Goal: Transaction & Acquisition: Purchase product/service

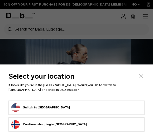
click at [64, 107] on body "Skip to content BUY NOW, PAY LATER WITH KLARNA 10% OFF YOUR FIRST PURCHASE FOR …" at bounding box center [76, 70] width 153 height 140
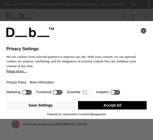
click at [99, 105] on button "Accept All" at bounding box center [112, 105] width 69 height 8
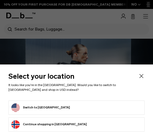
click at [72, 104] on form "Switch to United States" at bounding box center [76, 108] width 130 height 8
click at [43, 105] on button "Switch to United States" at bounding box center [40, 108] width 59 height 8
click at [43, 107] on button "Switch to United States" at bounding box center [40, 108] width 59 height 8
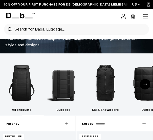
scroll to position [84, 0]
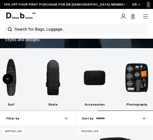
click at [53, 30] on div "Search Search for Bags, Luggage..." at bounding box center [76, 29] width 145 height 11
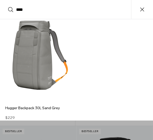
scroll to position [114, 0]
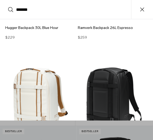
type input "********"
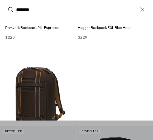
click at [11, 10] on button "Search" at bounding box center [11, 10] width 6 height 6
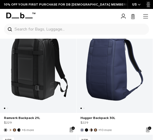
scroll to position [77, 0]
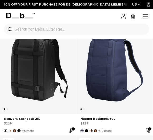
click at [11, 131] on img "Oatmilk" at bounding box center [10, 131] width 4 height 4
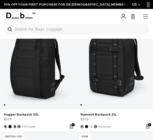
scroll to position [1390, 0]
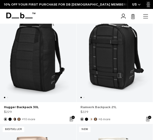
click at [93, 107] on link "Ramverk Backpack 21L" at bounding box center [114, 107] width 68 height 5
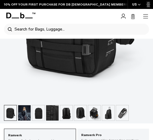
scroll to position [156, 0]
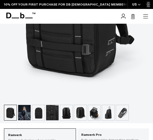
click at [35, 115] on img "button" at bounding box center [38, 112] width 12 height 15
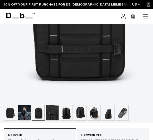
click at [22, 114] on img "button" at bounding box center [24, 112] width 12 height 15
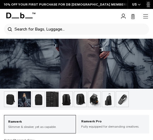
scroll to position [187, 0]
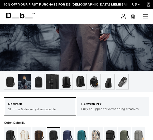
click at [23, 133] on div "Oatmilk" at bounding box center [24, 136] width 13 height 16
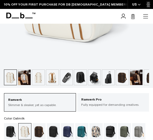
scroll to position [205, 0]
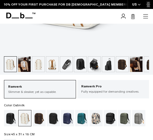
click at [26, 68] on img "button" at bounding box center [24, 64] width 12 height 15
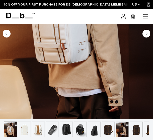
scroll to position [207, 0]
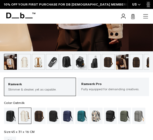
click at [52, 67] on img "button" at bounding box center [52, 61] width 12 height 15
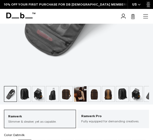
scroll to position [176, 0]
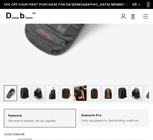
click at [38, 93] on img "button" at bounding box center [38, 93] width 12 height 15
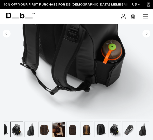
scroll to position [149, 0]
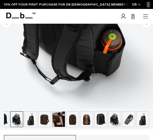
click at [43, 123] on img "button" at bounding box center [45, 119] width 12 height 15
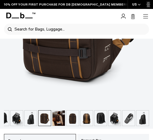
scroll to position [152, 0]
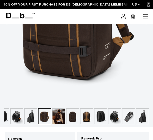
click at [68, 119] on img "button" at bounding box center [73, 116] width 12 height 15
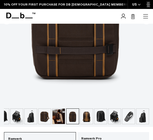
click at [90, 122] on img "button" at bounding box center [86, 116] width 12 height 15
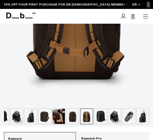
click at [105, 122] on img "button" at bounding box center [100, 116] width 12 height 15
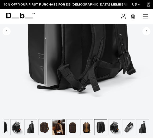
scroll to position [152, 0]
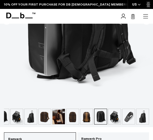
click at [114, 115] on img "button" at bounding box center [114, 116] width 12 height 15
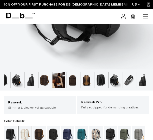
scroll to position [190, 0]
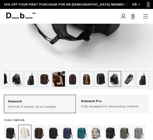
click at [127, 83] on img "button" at bounding box center [128, 79] width 12 height 15
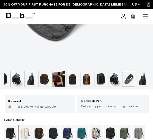
click at [140, 83] on img "button" at bounding box center [142, 79] width 12 height 15
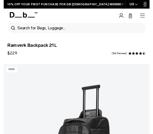
scroll to position [10, 0]
